Goal: Task Accomplishment & Management: Complete application form

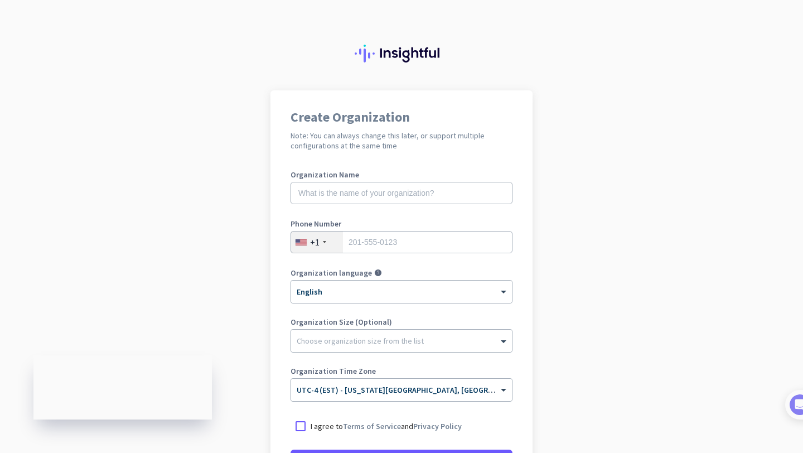
click at [609, 374] on app-onboarding-organization "Create Organization Note: You can always change this later, or support multiple…" at bounding box center [401, 331] width 803 height 483
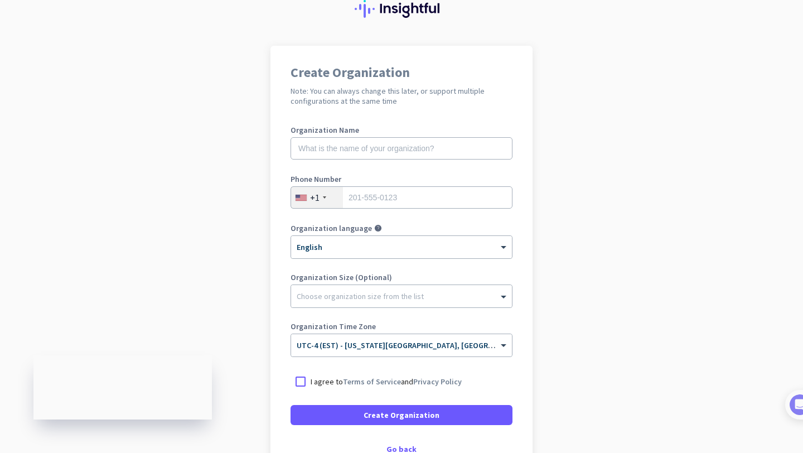
scroll to position [22, 0]
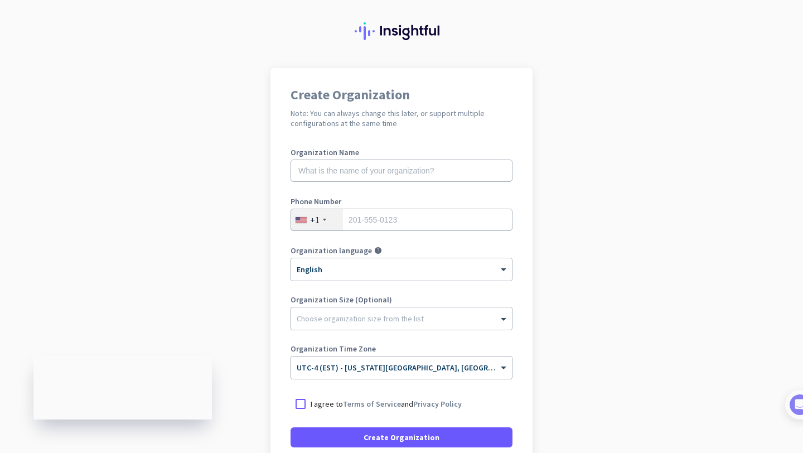
click at [208, 84] on app-onboarding-organization "Create Organization Note: You can always change this later, or support multiple…" at bounding box center [401, 309] width 803 height 483
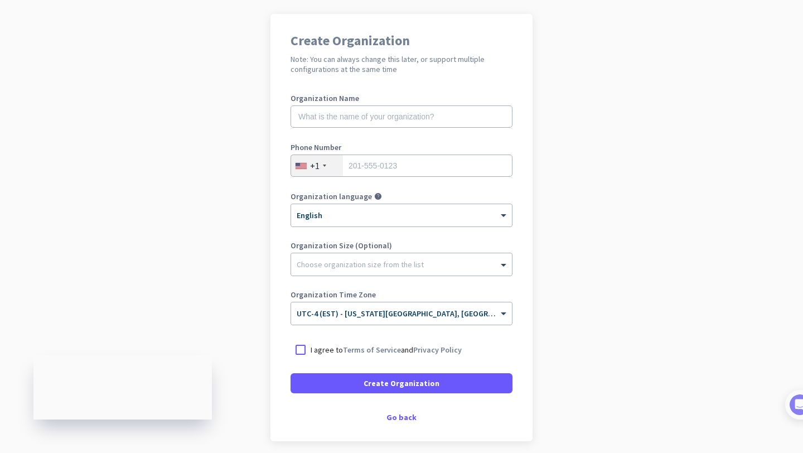
scroll to position [76, 0]
click at [398, 428] on div "Create Organization Note: You can always change this later, or support multiple…" at bounding box center [401, 227] width 262 height 427
click at [399, 421] on div "Go back" at bounding box center [401, 418] width 222 height 8
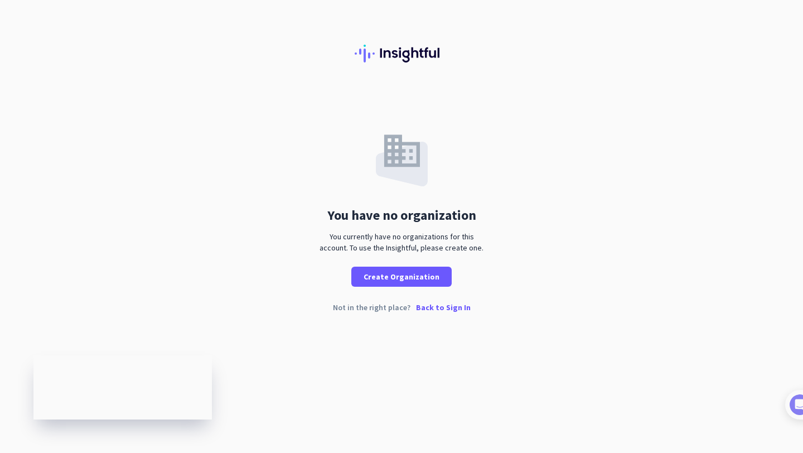
click at [450, 308] on p "Back to Sign In" at bounding box center [443, 307] width 55 height 8
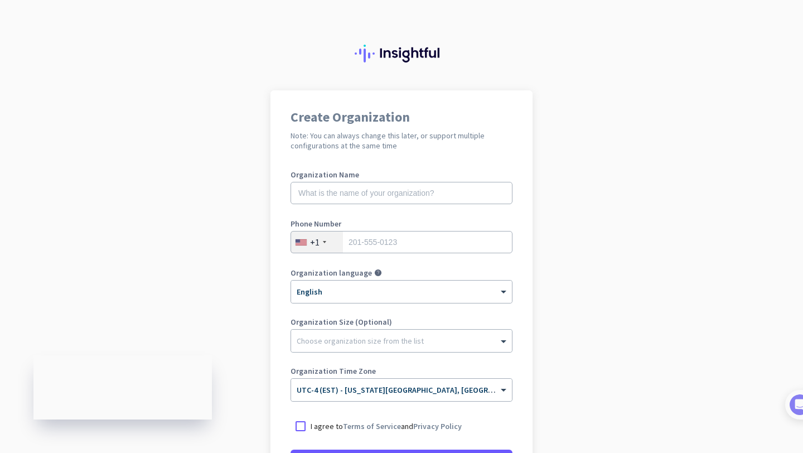
click at [601, 401] on app-onboarding-organization "Create Organization Note: You can always change this later, or support multiple…" at bounding box center [401, 331] width 803 height 483
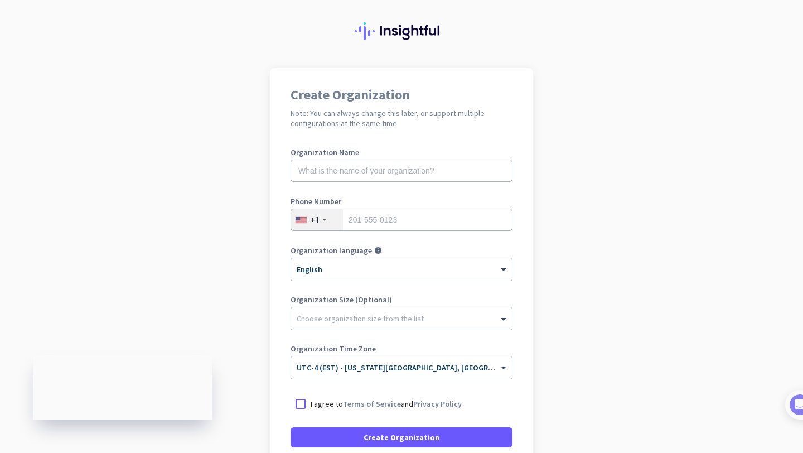
click at [208, 156] on app-onboarding-organization "Create Organization Note: You can always change this later, or support multiple…" at bounding box center [401, 309] width 803 height 483
click at [552, 143] on app-onboarding-organization "Create Organization Note: You can always change this later, or support multiple…" at bounding box center [401, 309] width 803 height 483
click at [578, 137] on app-onboarding-organization "Create Organization Note: You can always change this later, or support multiple…" at bounding box center [401, 309] width 803 height 483
